Goal: Task Accomplishment & Management: Manage account settings

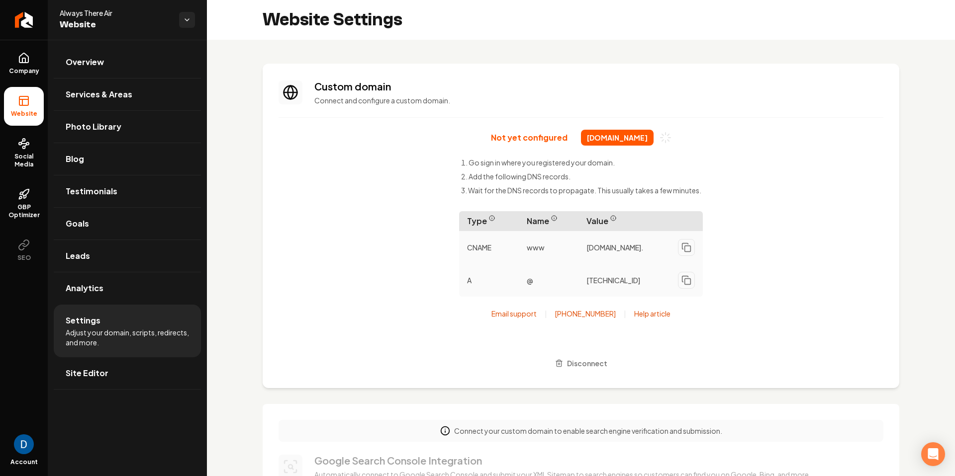
scroll to position [512, 0]
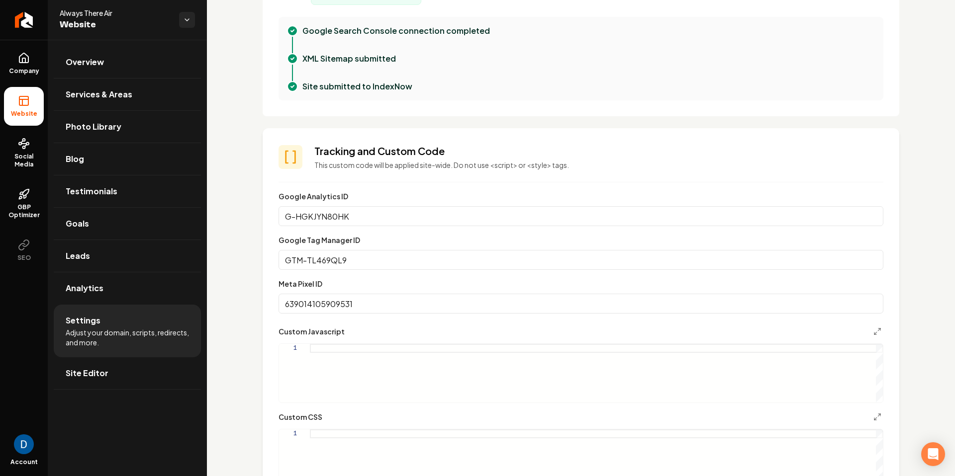
click at [247, 277] on div "Custom domain Connect and configure a custom domain. Not yet configured alwayst…" at bounding box center [581, 247] width 748 height 1438
click at [371, 299] on input "639014105909531" at bounding box center [580, 304] width 605 height 20
paste input "Main content area"
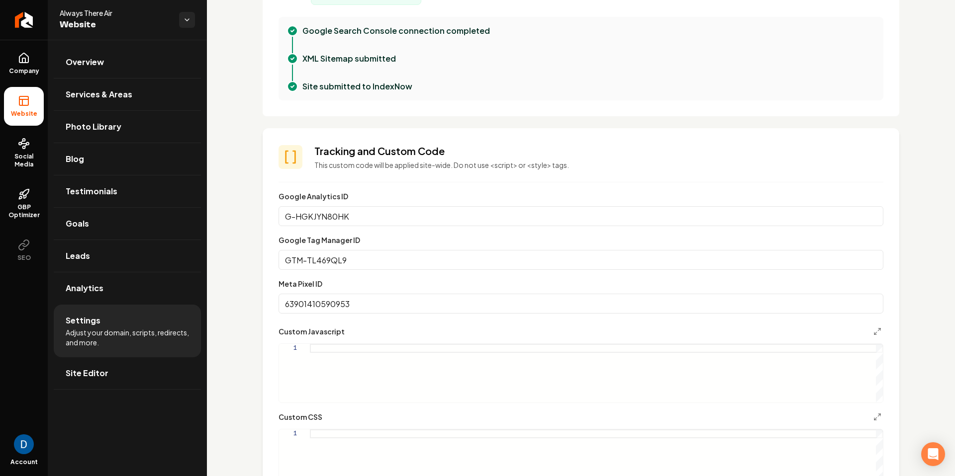
type input "639014105909531"
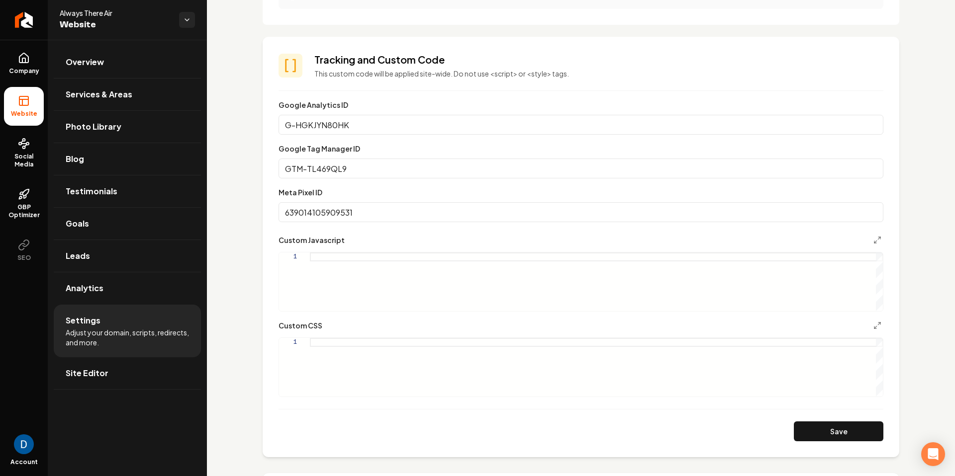
scroll to position [604, 0]
click at [869, 431] on button "Save" at bounding box center [837, 431] width 89 height 20
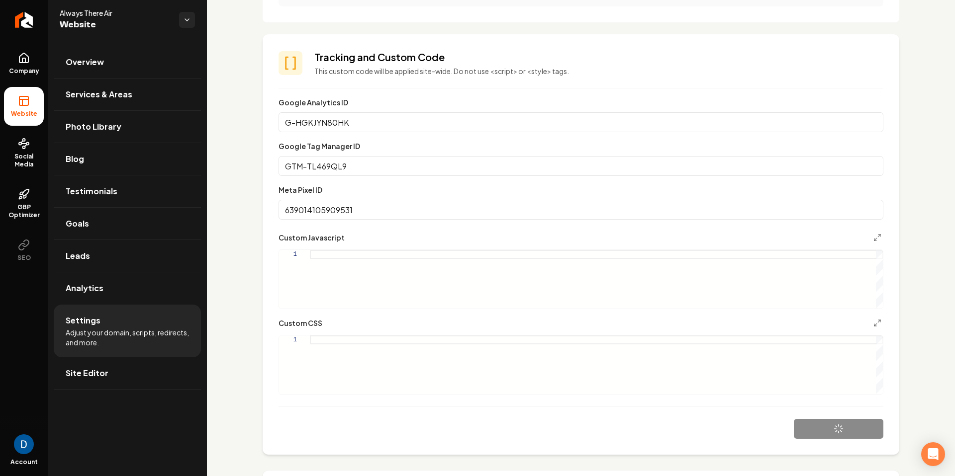
scroll to position [607, 0]
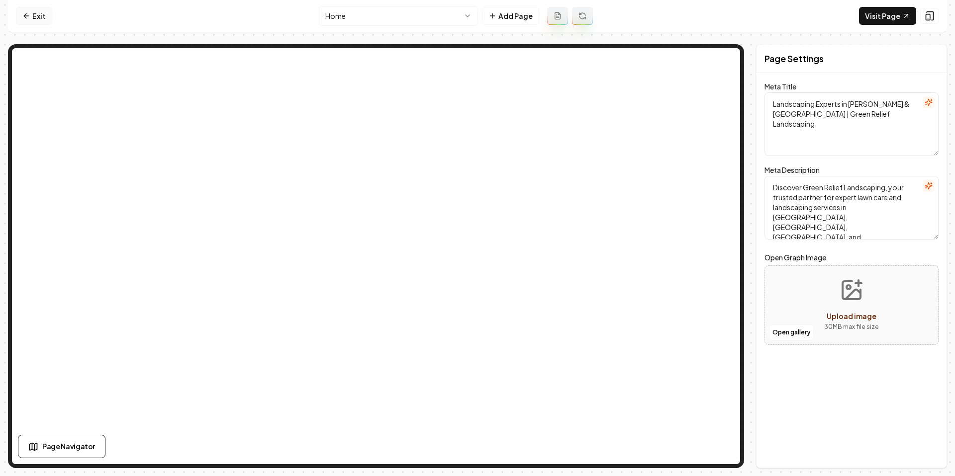
click at [23, 16] on icon at bounding box center [26, 16] width 8 height 8
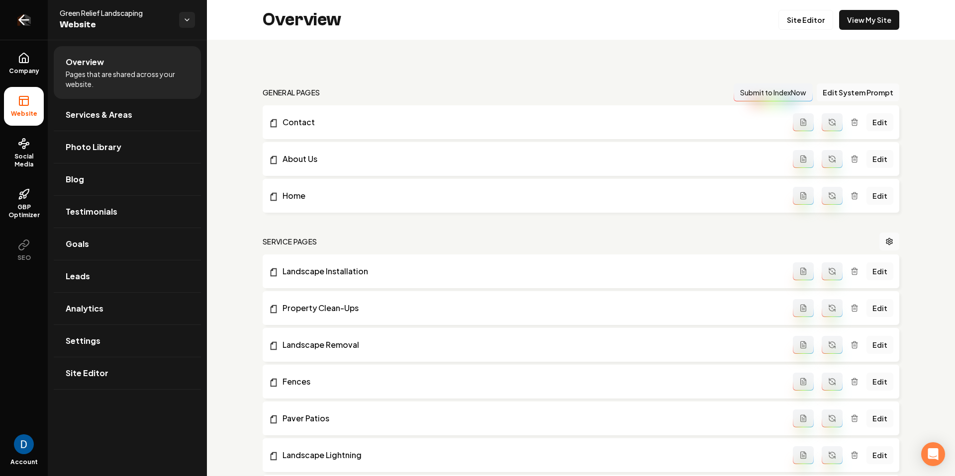
click at [28, 14] on icon "Return to dashboard" at bounding box center [24, 20] width 16 height 16
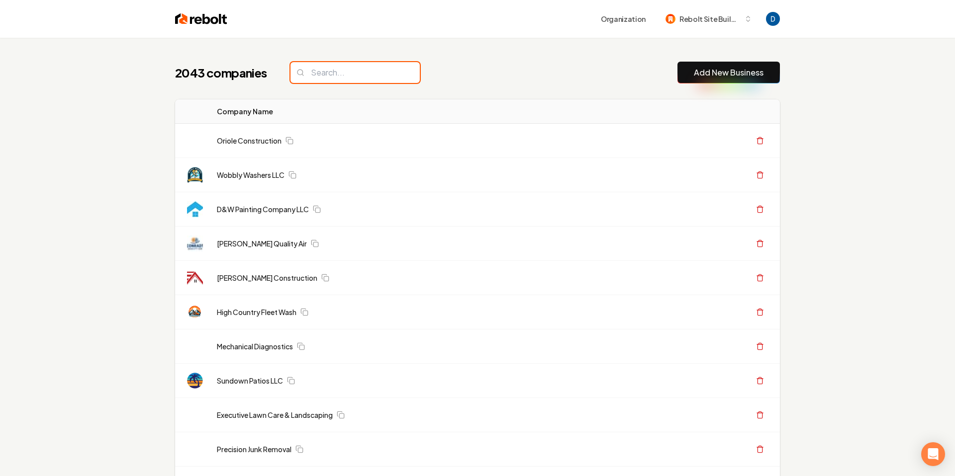
click at [347, 75] on input "search" at bounding box center [354, 72] width 129 height 21
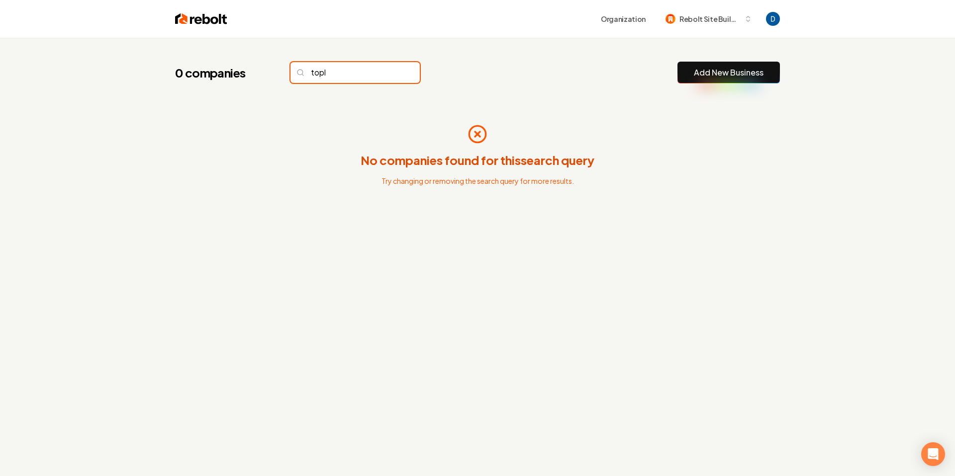
type input "topli"
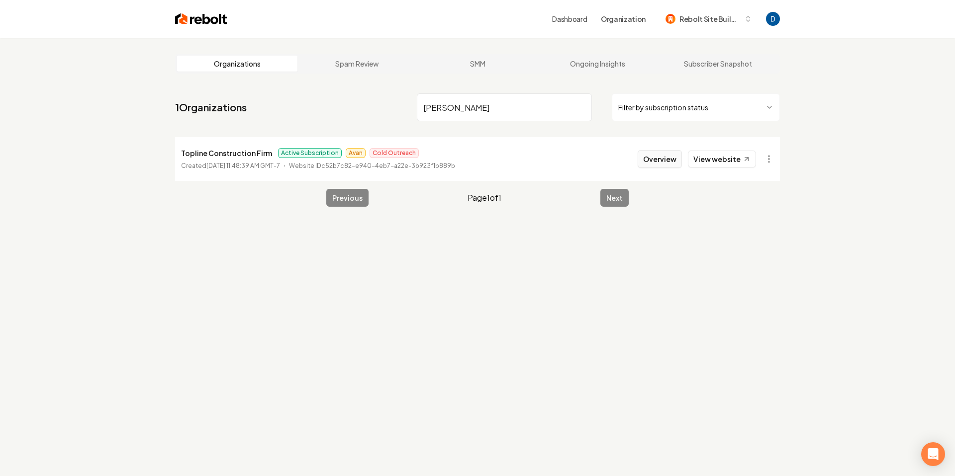
type input "toplin"
click at [647, 159] on button "Overview" at bounding box center [659, 159] width 44 height 18
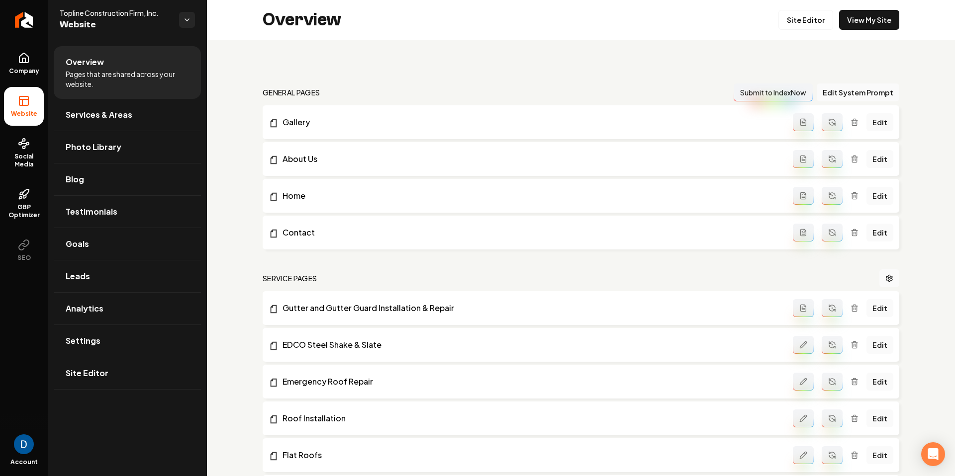
click at [800, 12] on link "Site Editor" at bounding box center [805, 20] width 55 height 20
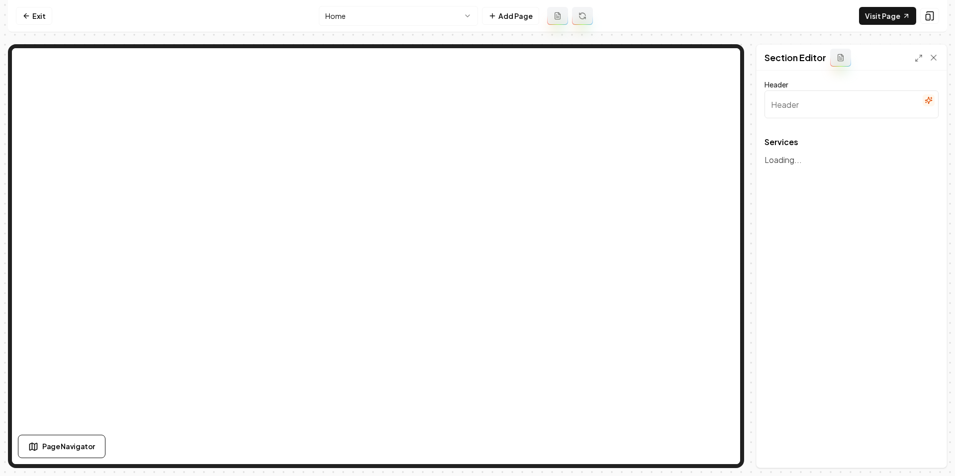
type input "Roofing Solutions for Your Peace of Mind"
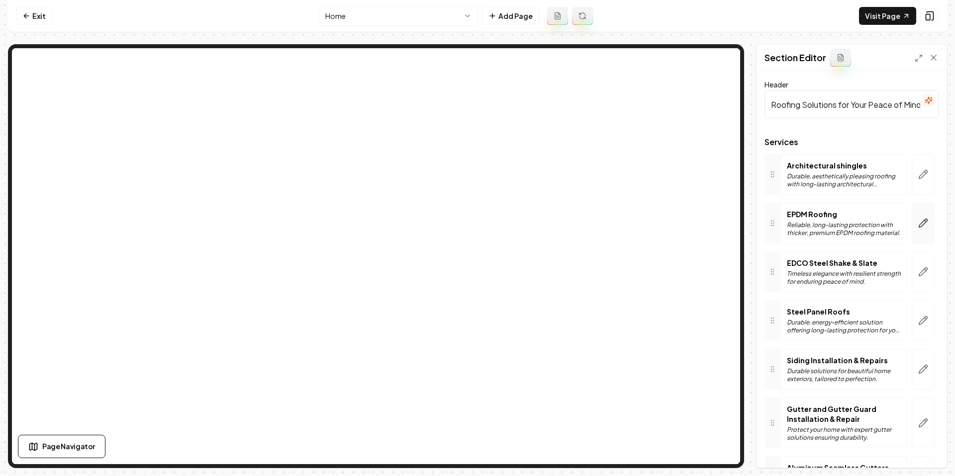
click at [926, 219] on icon "button" at bounding box center [923, 223] width 10 height 10
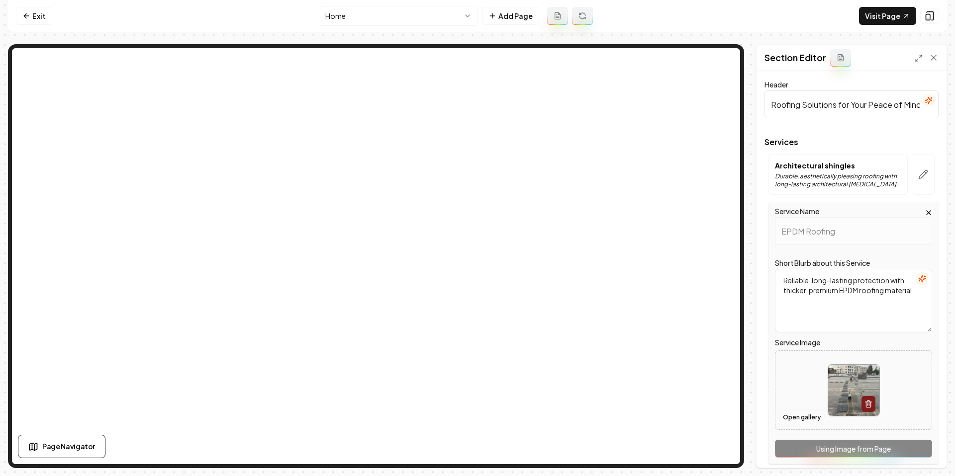
click at [804, 416] on button "Open gallery" at bounding box center [801, 418] width 45 height 16
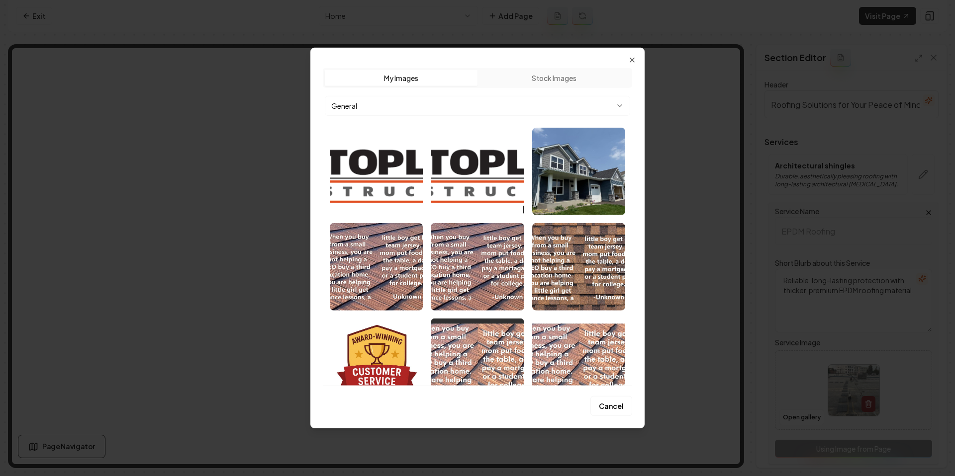
click at [626, 59] on div "Upload My Images Stock Images General Cancel Close" at bounding box center [477, 238] width 334 height 381
click at [628, 58] on icon "button" at bounding box center [632, 60] width 8 height 8
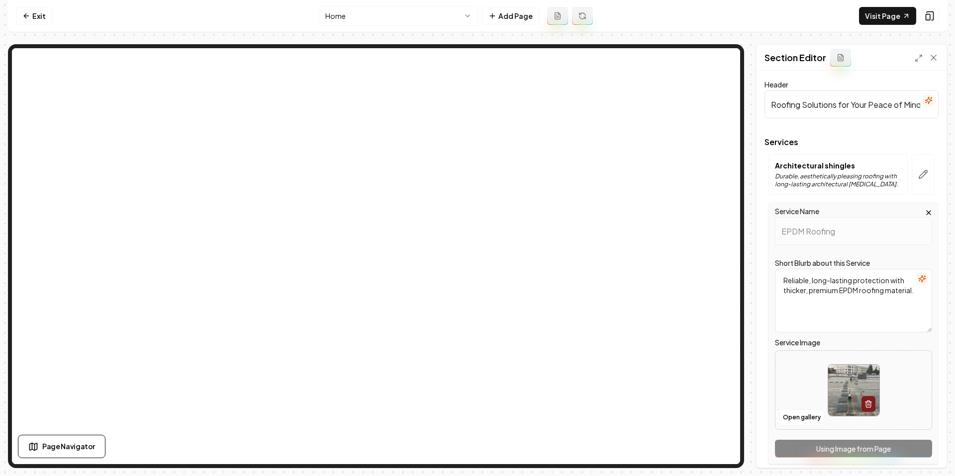
click at [413, 1] on nav "Exit Home Add Page Visit Page" at bounding box center [477, 16] width 939 height 32
click at [403, 14] on html "Computer Required This feature is only available on a computer. Please switch t…" at bounding box center [477, 238] width 955 height 476
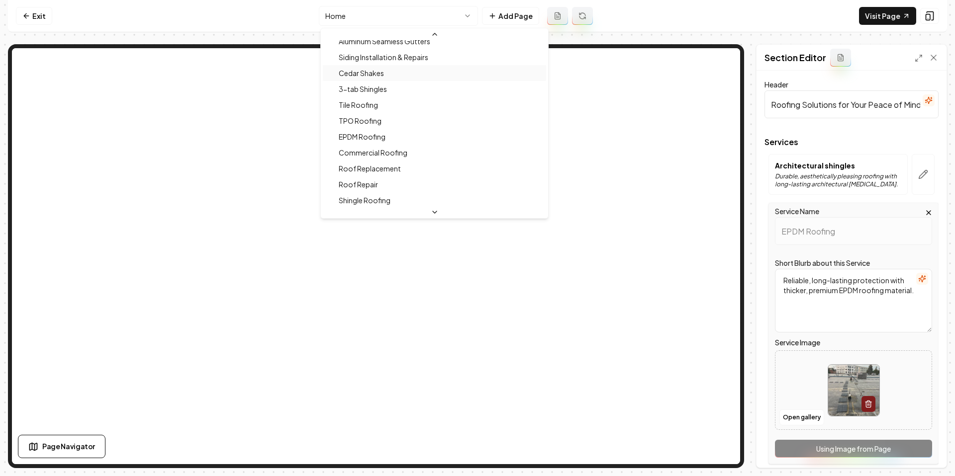
scroll to position [250, 0]
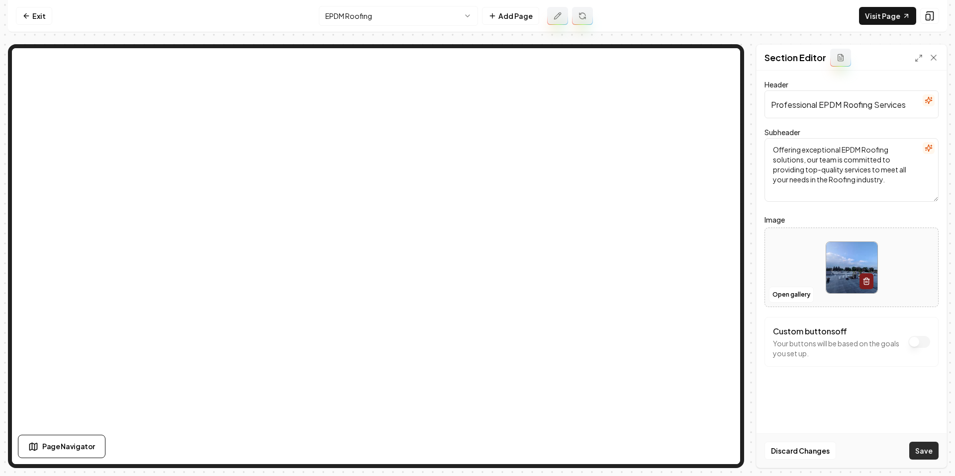
click at [937, 454] on button "Save" at bounding box center [923, 451] width 29 height 18
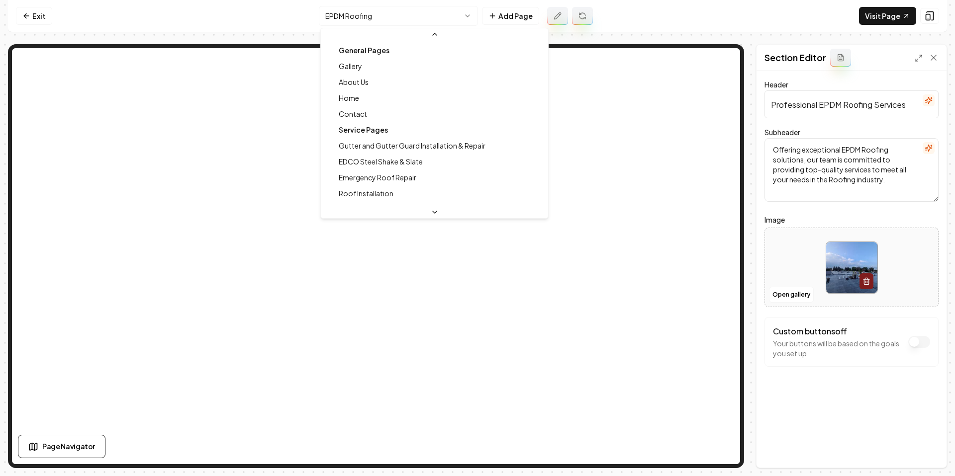
click at [370, 12] on html "Computer Required This feature is only available on a computer. Please switch t…" at bounding box center [477, 238] width 955 height 476
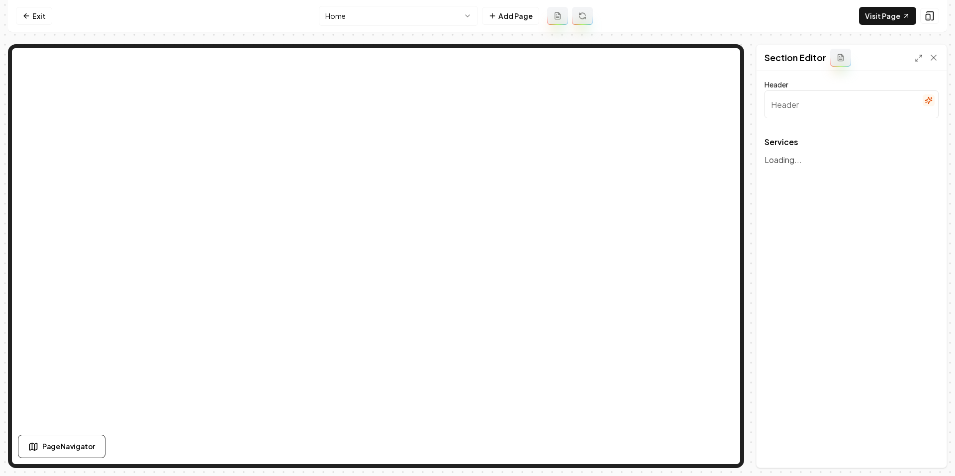
type input "Roofing Solutions for Your Peace of Mind"
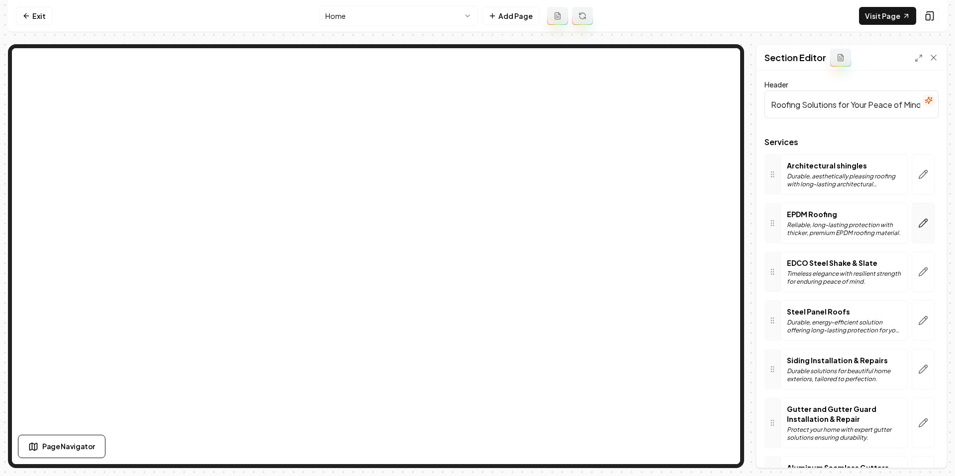
click at [923, 216] on button "button" at bounding box center [922, 223] width 23 height 41
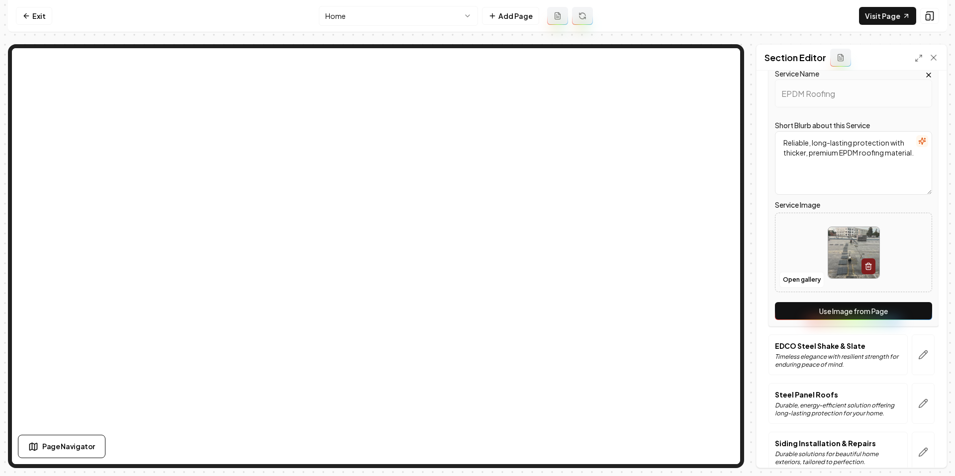
scroll to position [235, 0]
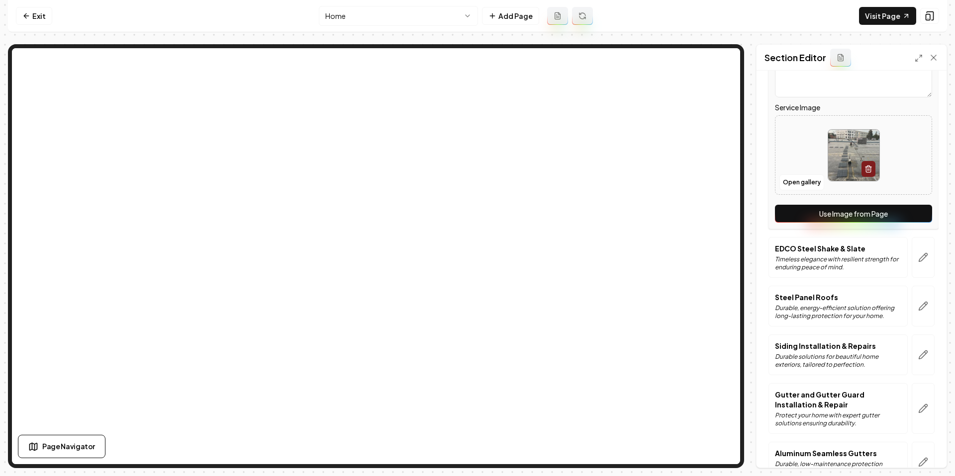
click at [847, 212] on button "Use Image from Page" at bounding box center [853, 214] width 157 height 18
click at [918, 446] on button "Save" at bounding box center [923, 451] width 29 height 18
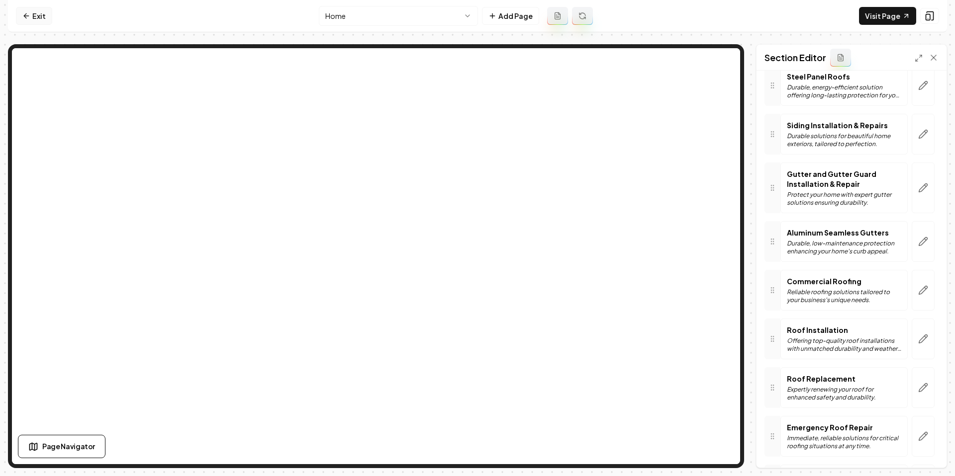
click at [31, 11] on link "Exit" at bounding box center [34, 16] width 36 height 18
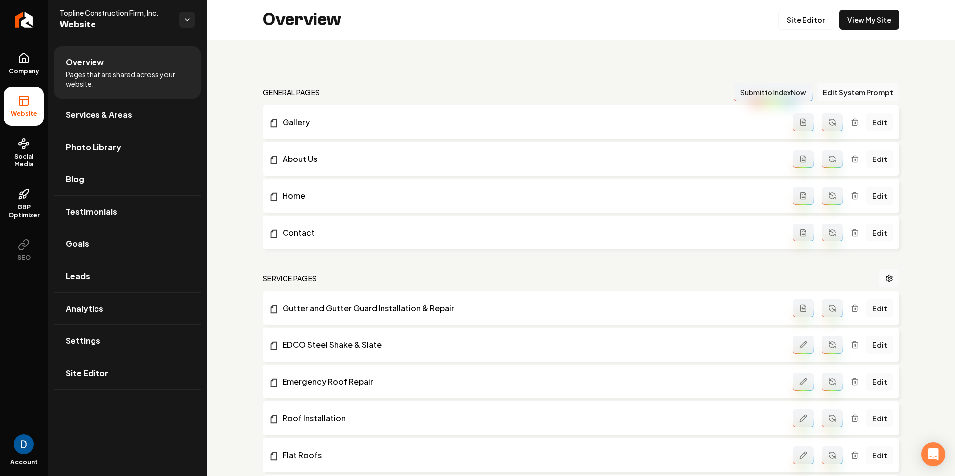
click at [31, 11] on link "Return to dashboard" at bounding box center [24, 20] width 48 height 40
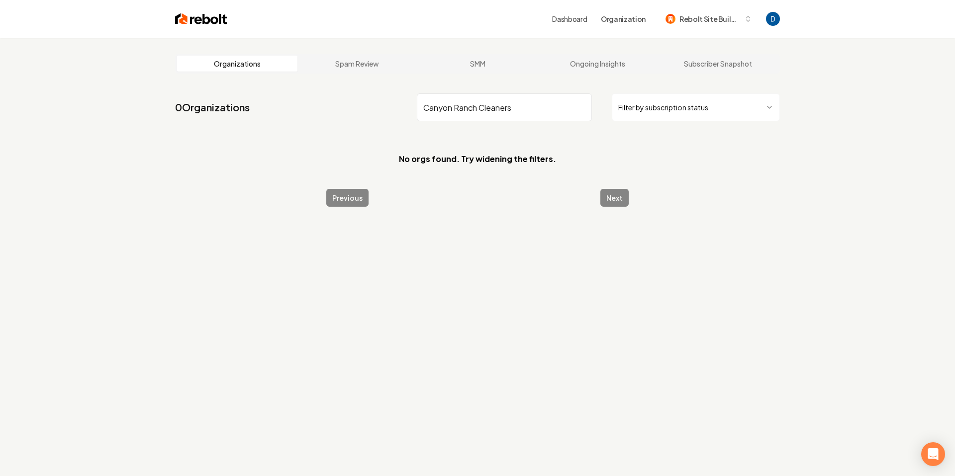
click at [459, 109] on input "Canyon Ranch Cleaners" at bounding box center [504, 107] width 175 height 28
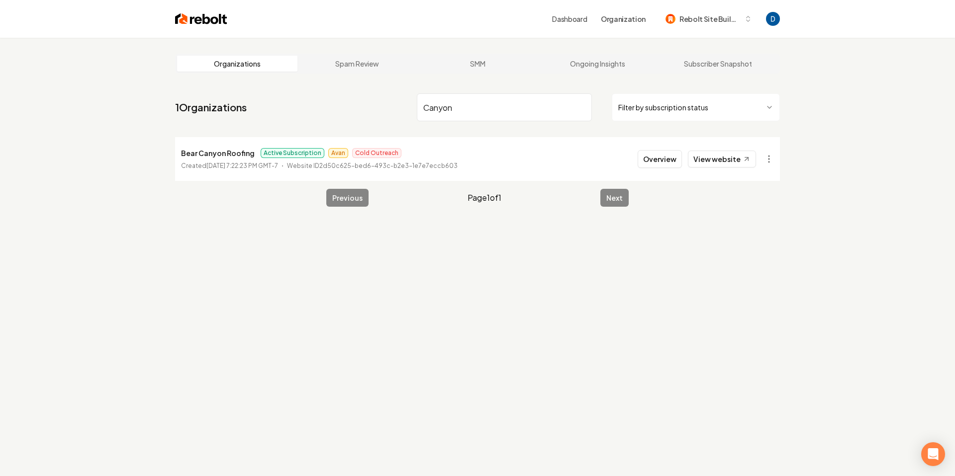
click at [450, 108] on input "Canyon" at bounding box center [504, 107] width 175 height 28
type input "Ranch Clean"
click at [666, 158] on button "Overview" at bounding box center [659, 159] width 44 height 18
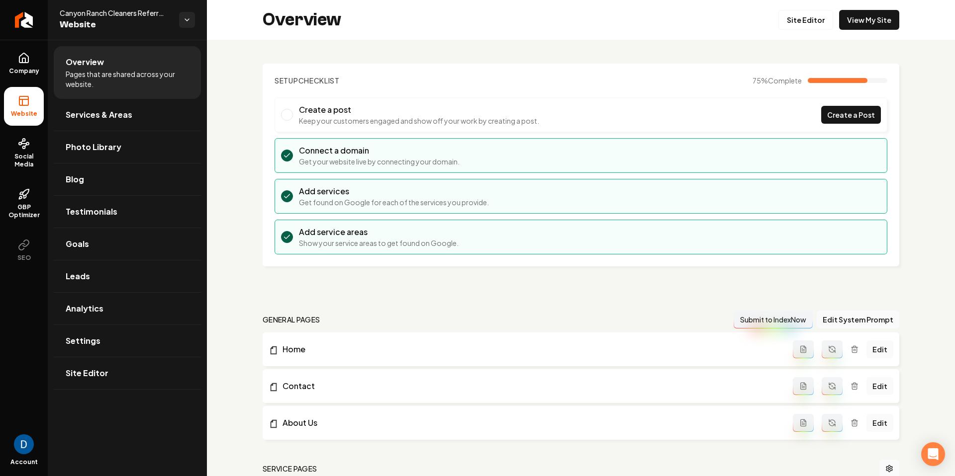
click at [114, 9] on span "Canyon Ranch Cleaners Referral Agency" at bounding box center [115, 13] width 111 height 10
copy span "Canyon Ranch Cleaners Referral Agency"
